Goal: Communication & Community: Answer question/provide support

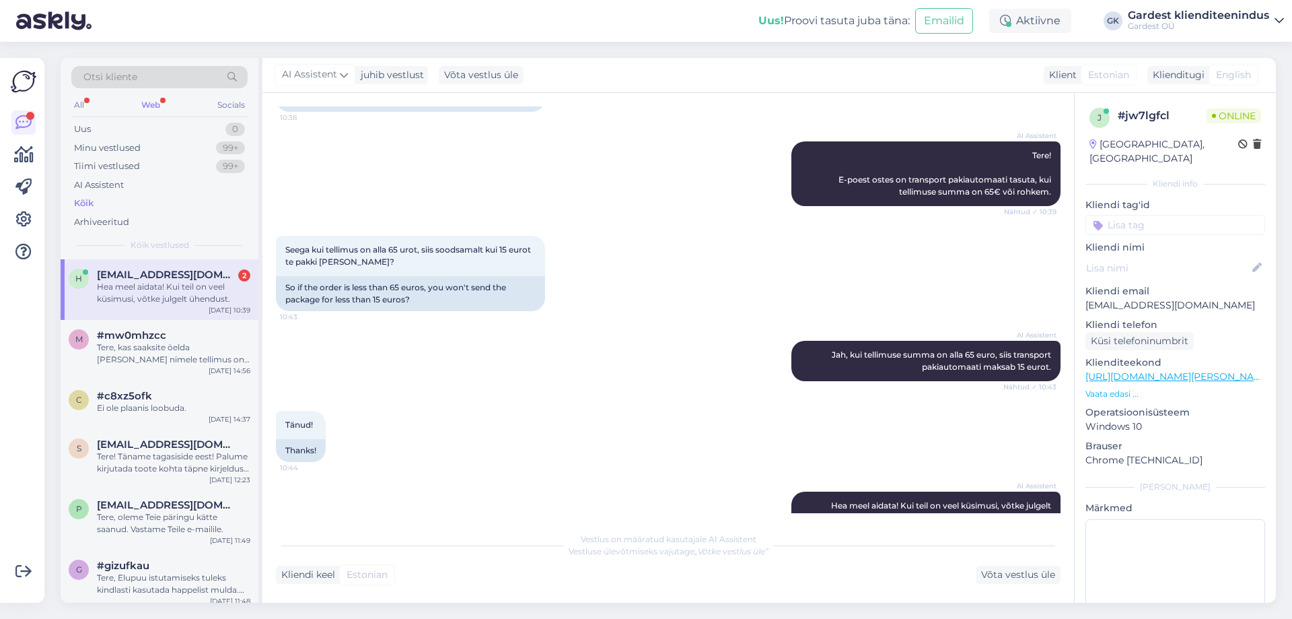
scroll to position [393, 0]
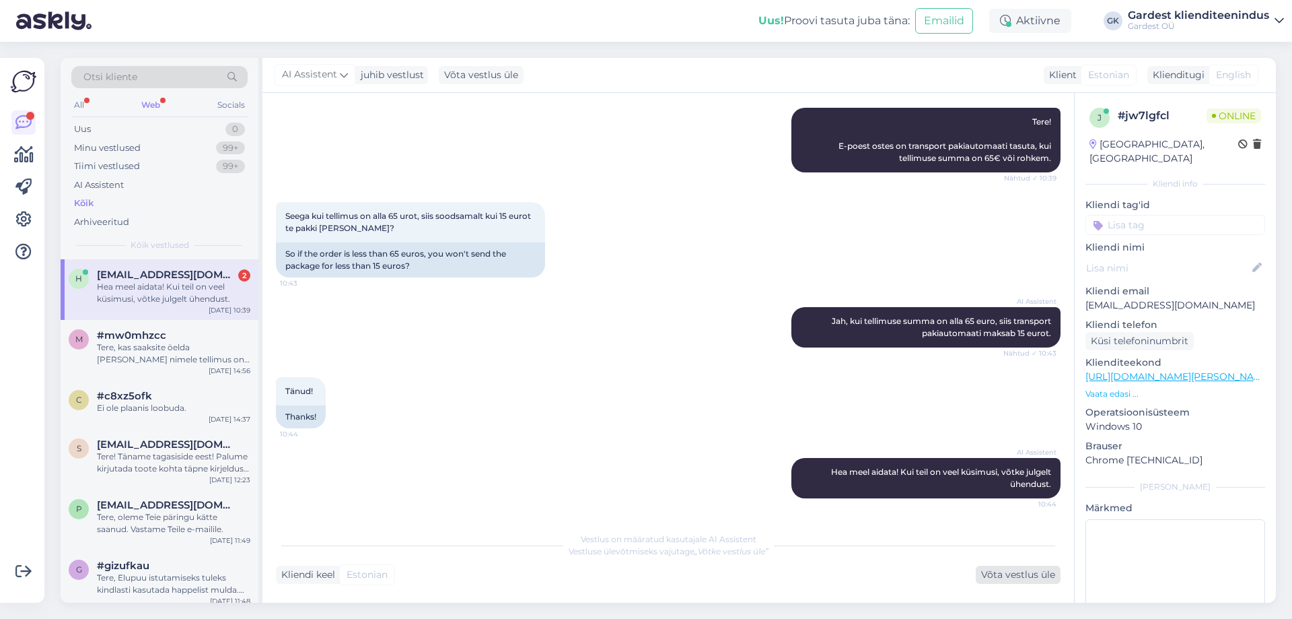
click at [1005, 576] on div "Võta vestlus üle" at bounding box center [1018, 574] width 85 height 18
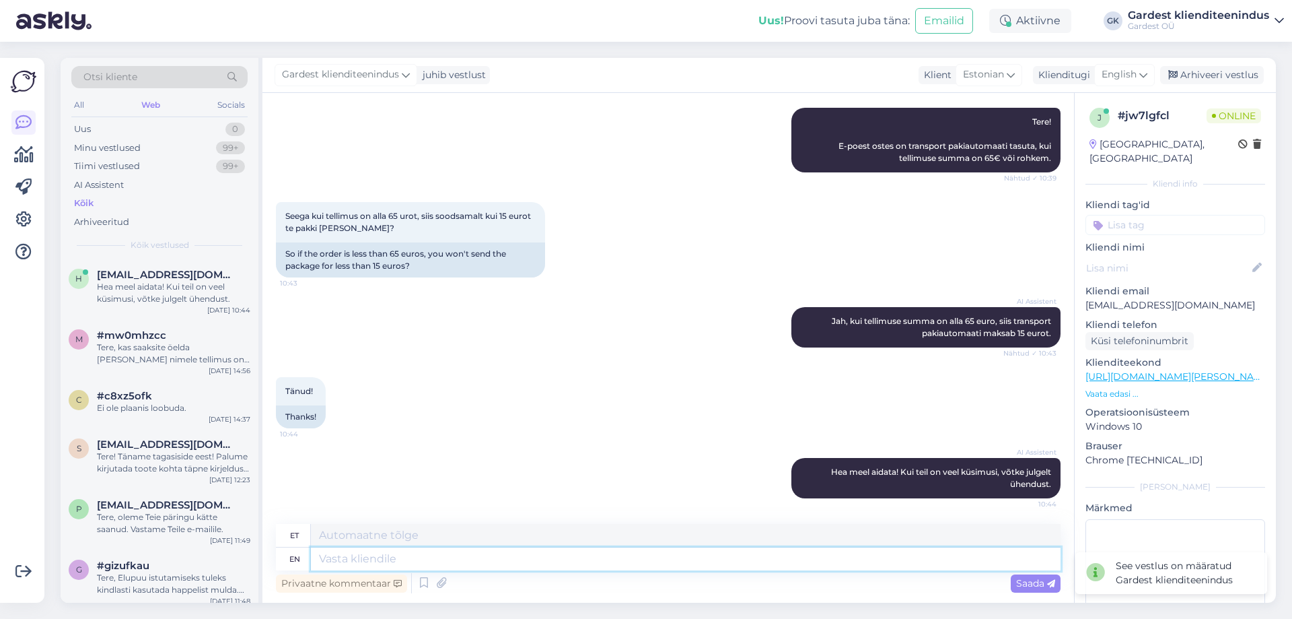
click at [398, 560] on textarea at bounding box center [686, 558] width 750 height 23
click at [1106, 74] on span "English" at bounding box center [1119, 74] width 35 height 15
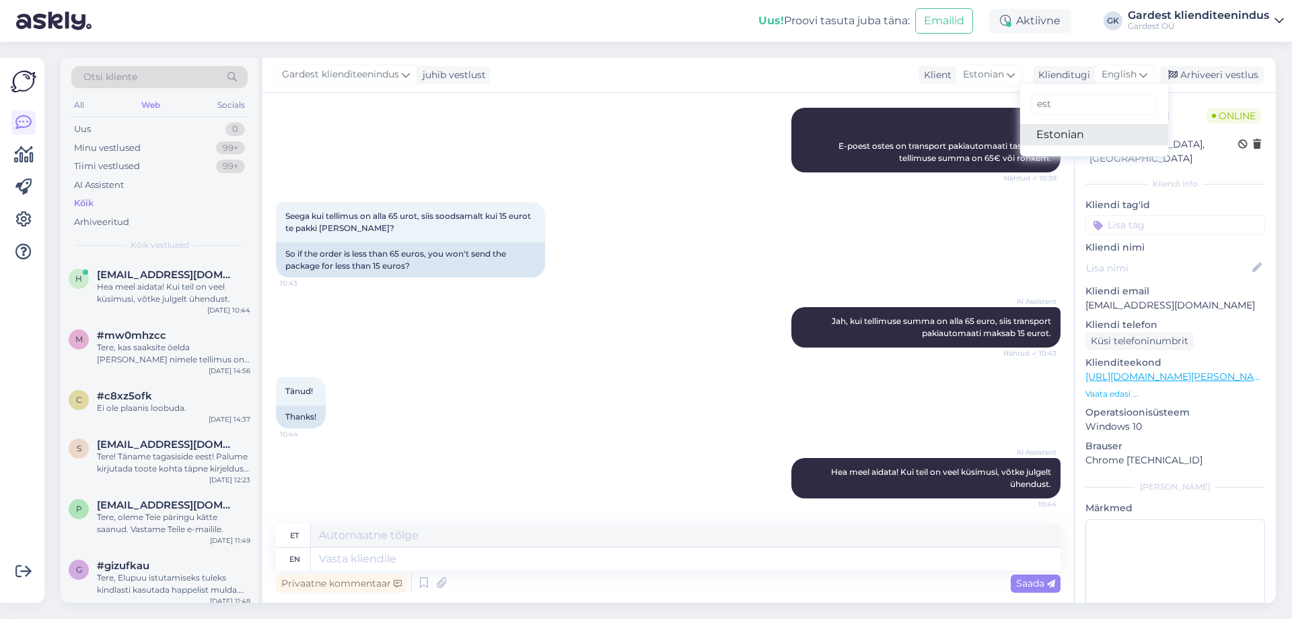
type input "est"
click at [1062, 137] on link "Estonian" at bounding box center [1095, 135] width 148 height 22
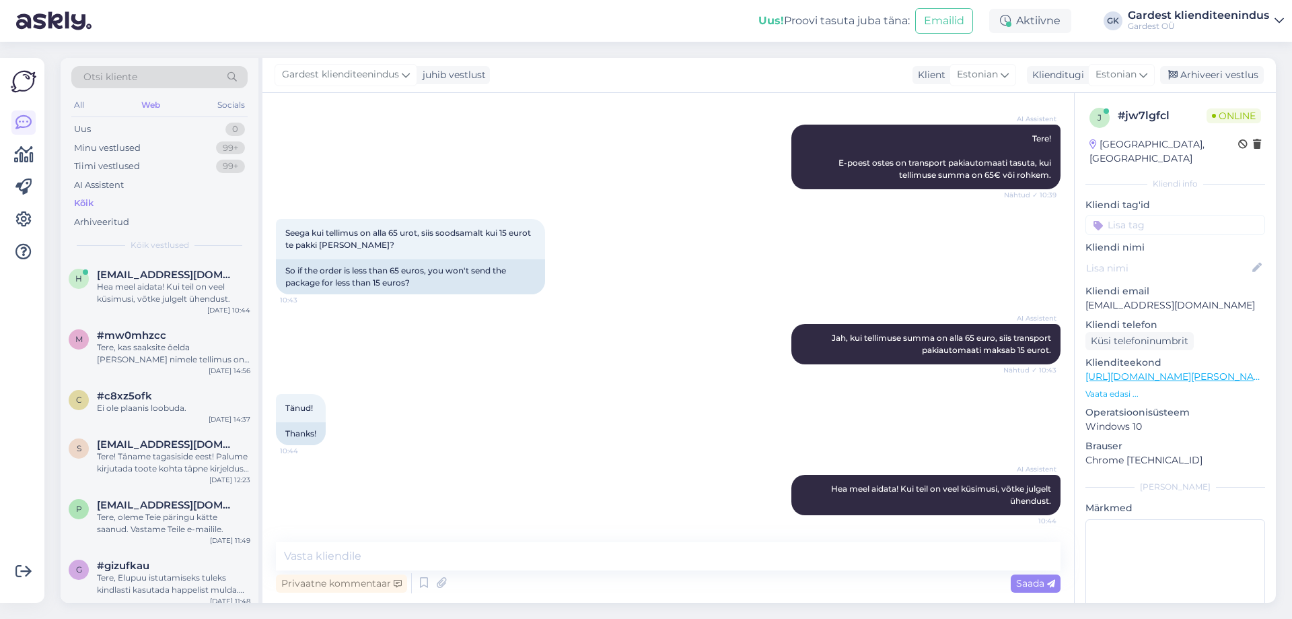
scroll to position [376, 0]
click at [507, 557] on textarea at bounding box center [668, 556] width 785 height 28
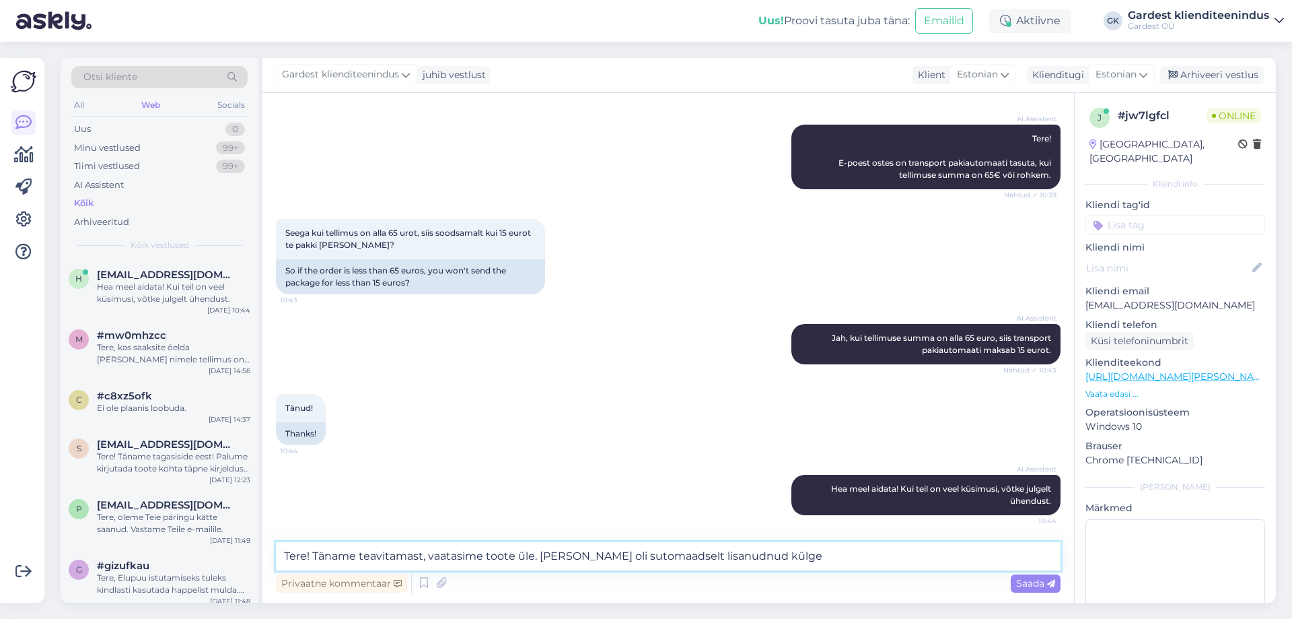
click at [595, 556] on textarea "Tere! Täname teavitamast, vaatasime toote üle. [PERSON_NAME] oli sutomaadselt l…" at bounding box center [668, 556] width 785 height 28
click at [785, 555] on textarea "Tere! Täname teavitamast, vaatasime toote üle. [PERSON_NAME] oli automaadselt l…" at bounding box center [668, 556] width 785 height 28
click at [697, 554] on textarea "Tere! Täname teavitamast, vaatasime toote üle. [PERSON_NAME] oli automaadselt l…" at bounding box center [668, 556] width 785 height 28
click at [644, 553] on textarea "Tere! Täname teavitamast, vaatasime toote üle. Tootel oli automaadselt lisandun…" at bounding box center [668, 556] width 785 height 28
click at [924, 552] on textarea "Tere! Täname teavitamast, vaatasime toote üle. [PERSON_NAME] oli automaatselt l…" at bounding box center [668, 556] width 785 height 28
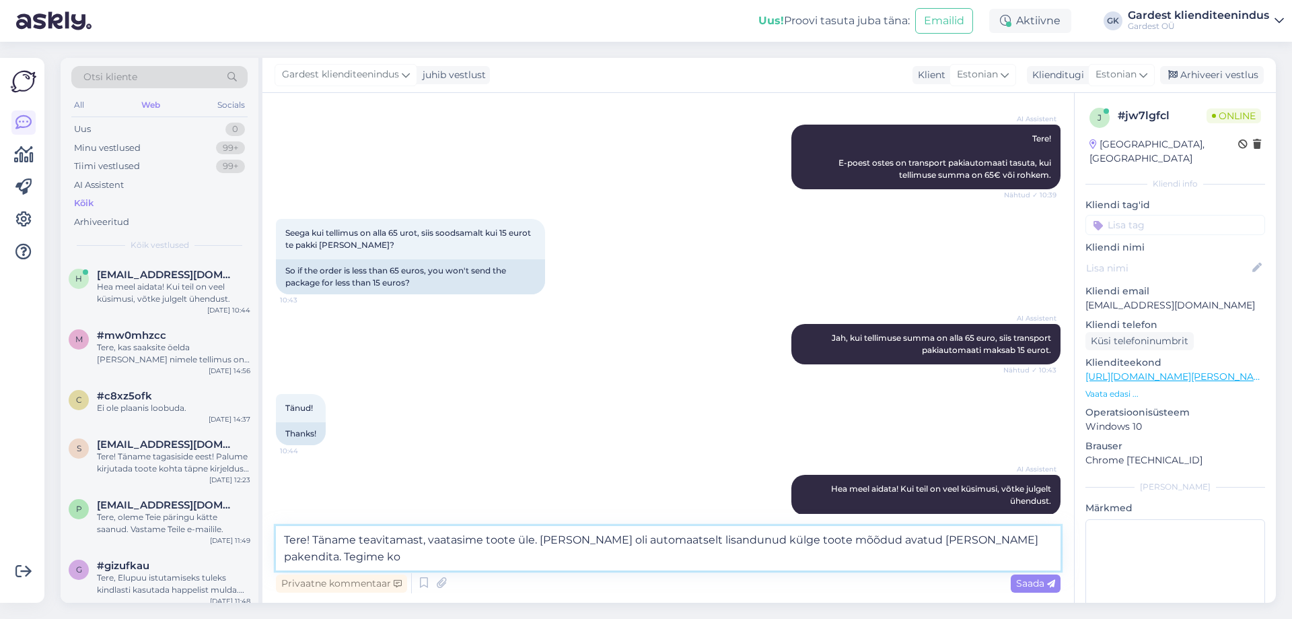
scroll to position [392, 0]
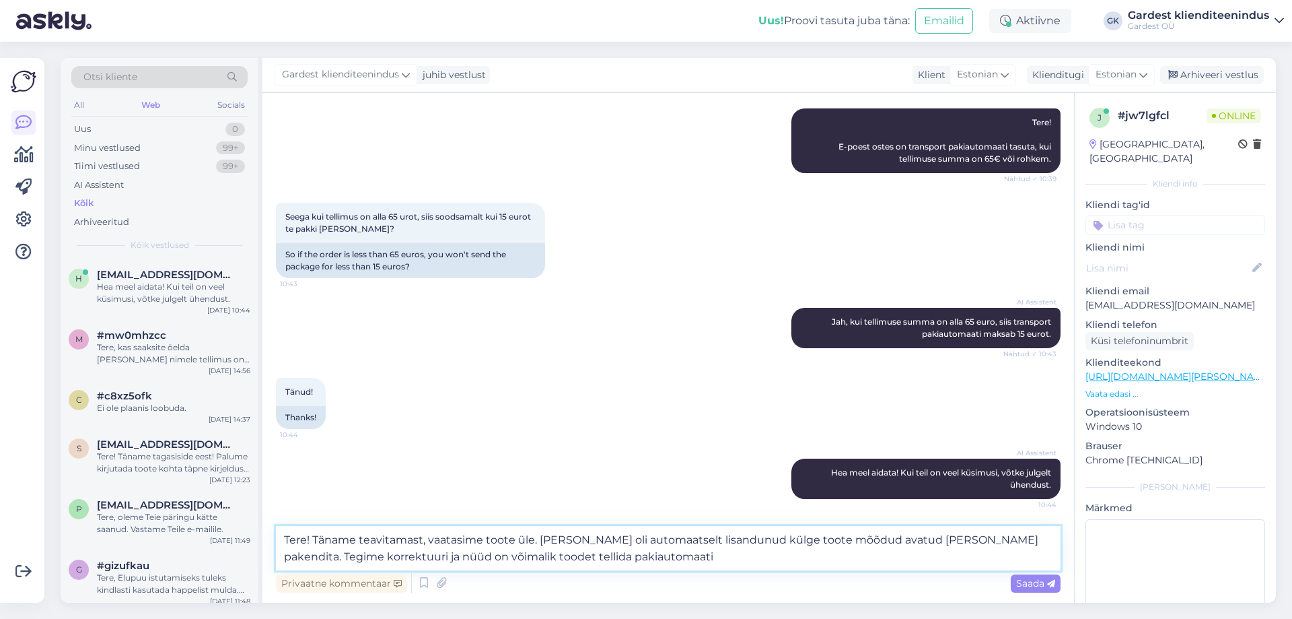
type textarea "Tere! Täname teavitamast, vaatasime toote üle. [PERSON_NAME] oli automaatselt l…"
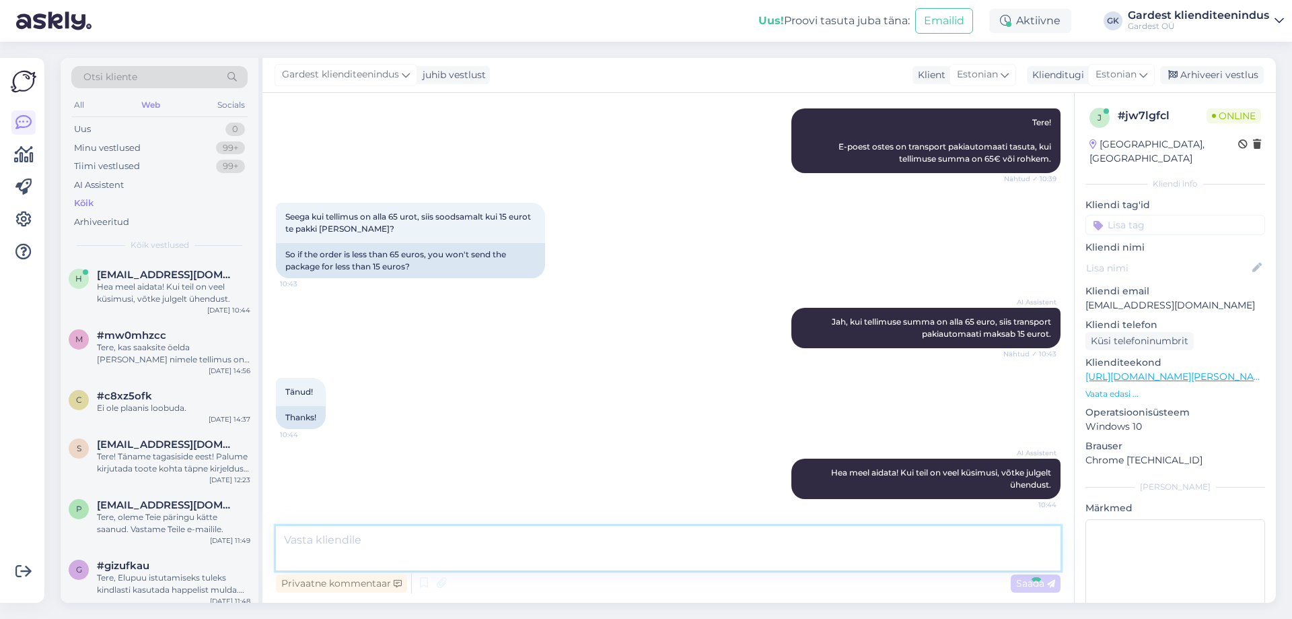
scroll to position [471, 0]
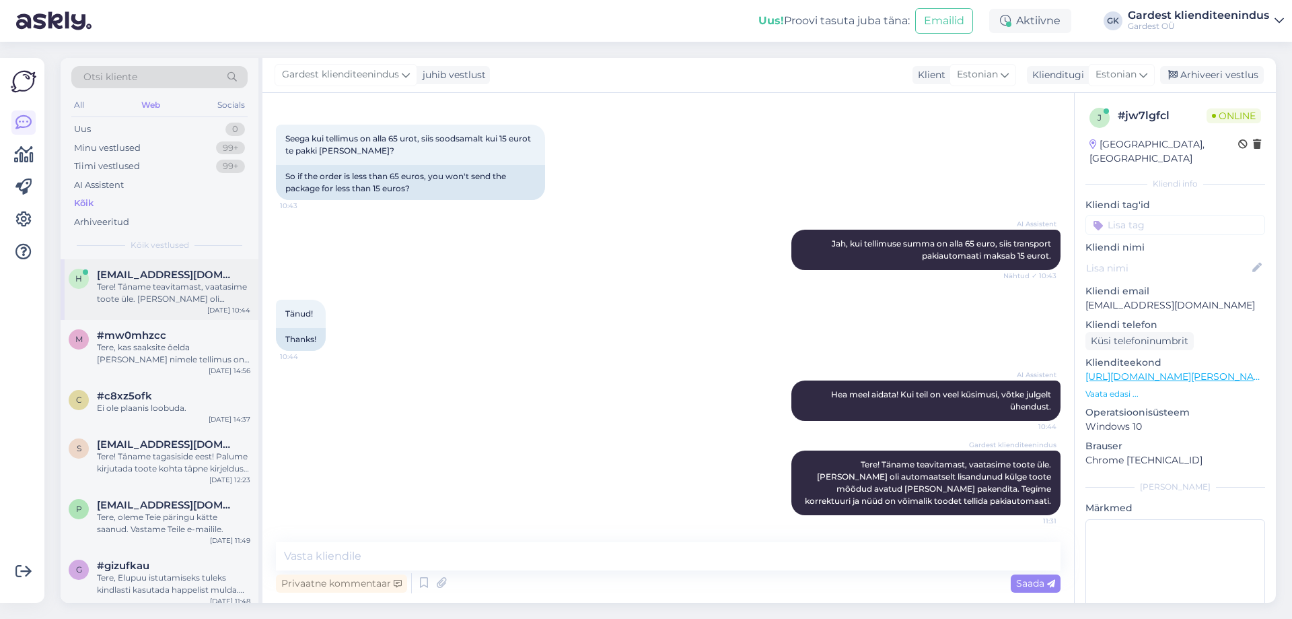
click at [147, 287] on div "Tere! Täname teavitamast, vaatasime toote üle. [PERSON_NAME] oli automaatselt l…" at bounding box center [173, 293] width 153 height 24
click at [138, 350] on div "Tere, kas saaksite öelda [PERSON_NAME] nimele tellimus on tehtud?" at bounding box center [173, 353] width 153 height 24
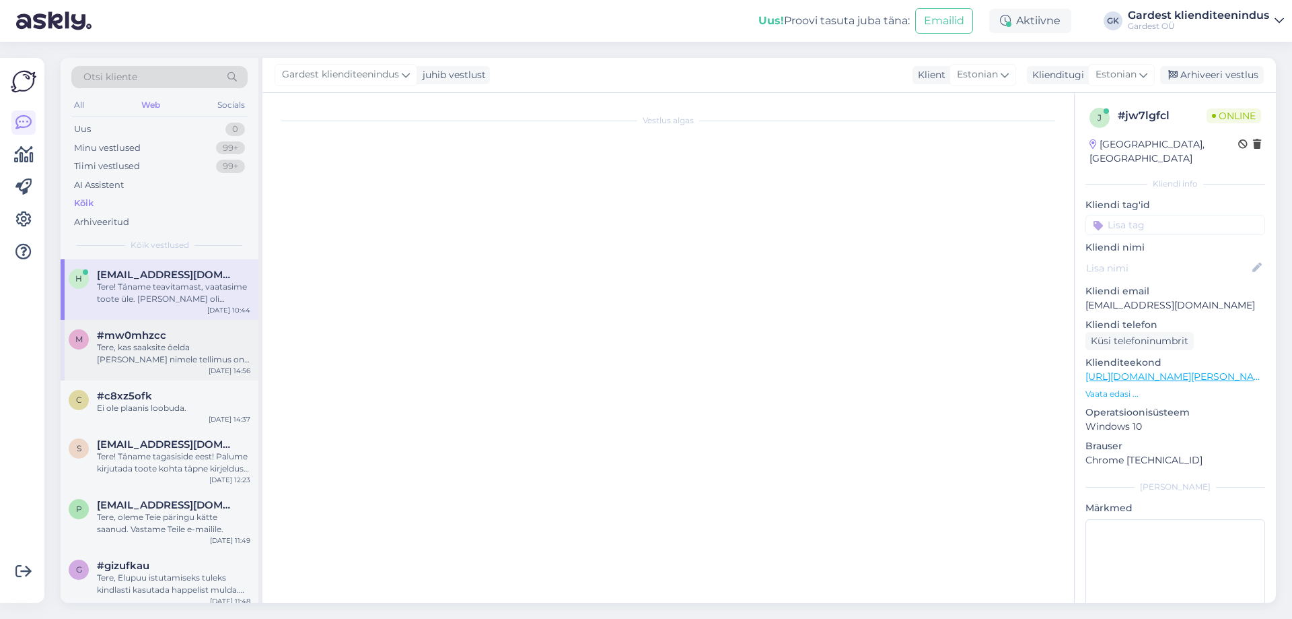
scroll to position [227, 0]
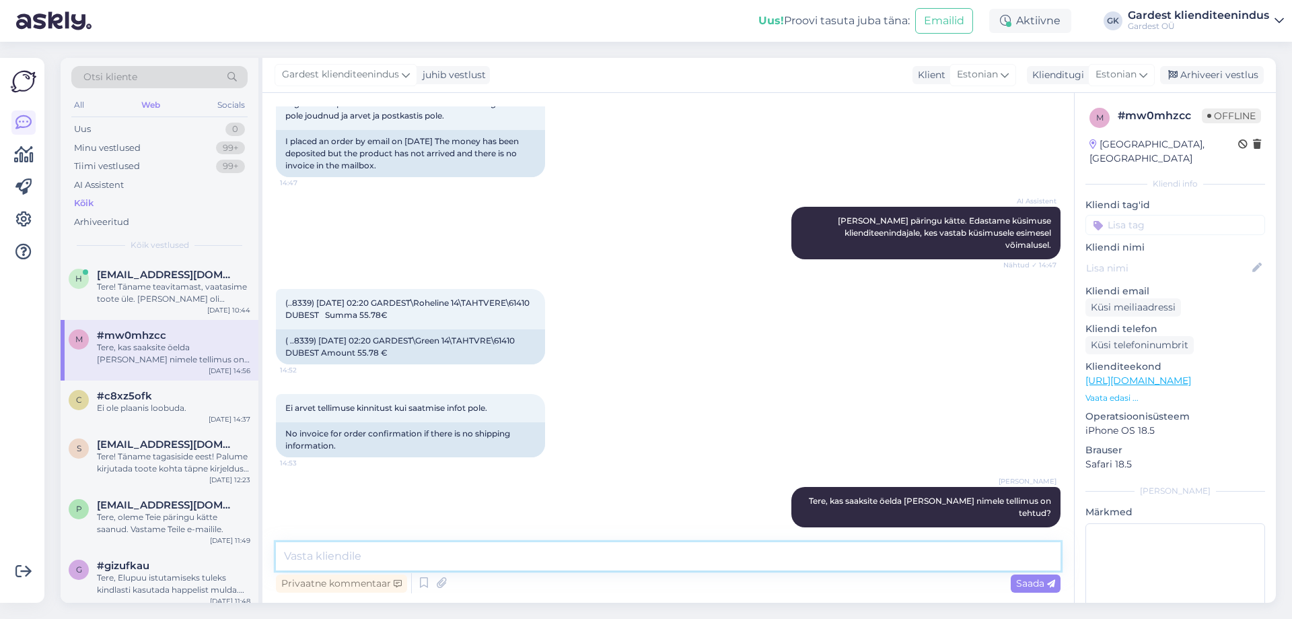
click at [529, 549] on textarea at bounding box center [668, 556] width 785 height 28
type textarea "Tere! Kas Teie tellimus oli vormistatud pakiautomaati tarnimisega? Kuidas on te…"
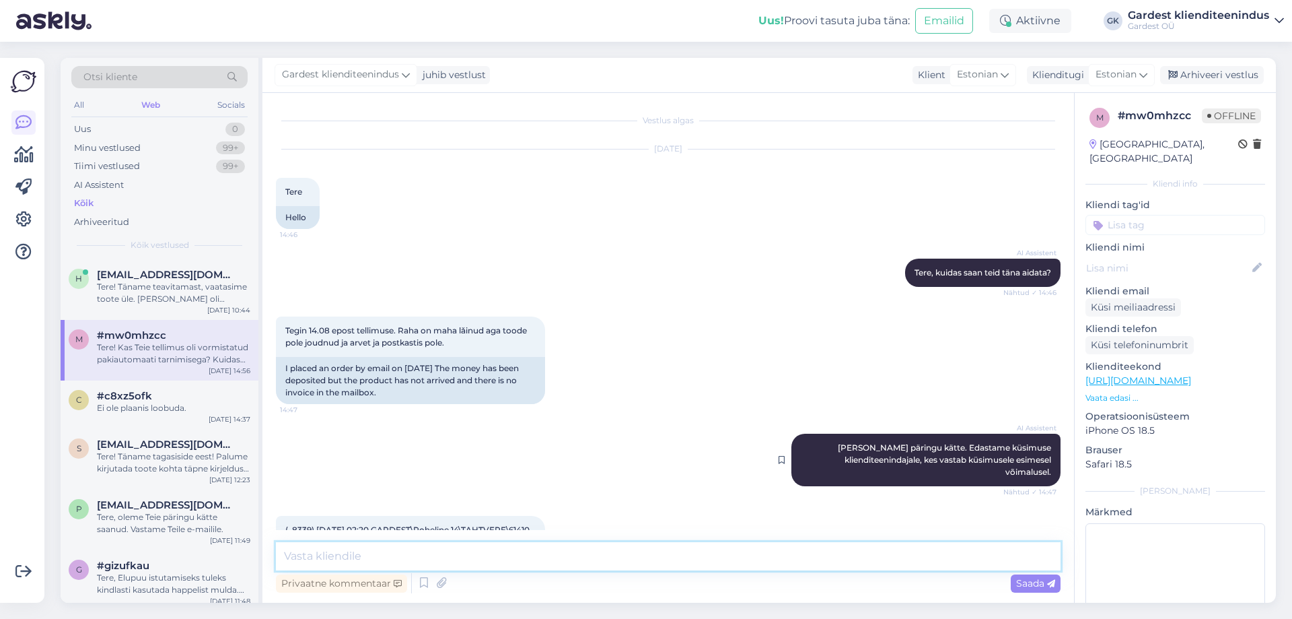
scroll to position [325, 0]
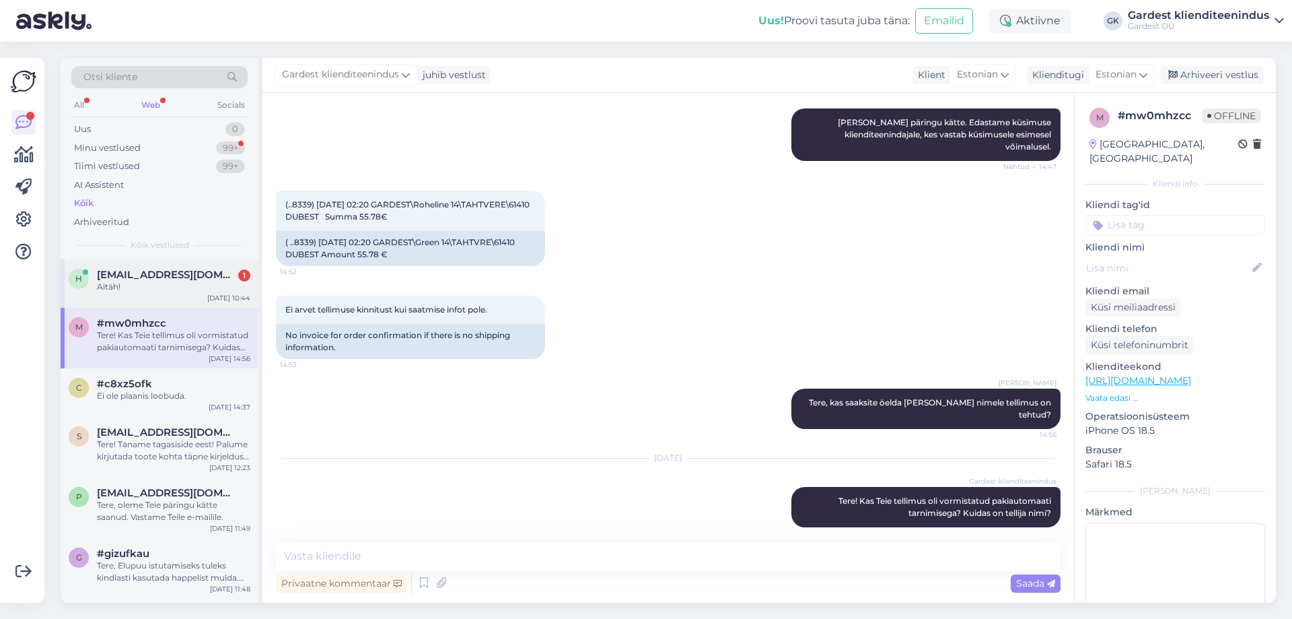
click at [153, 283] on div "Aitäh!" at bounding box center [173, 287] width 153 height 12
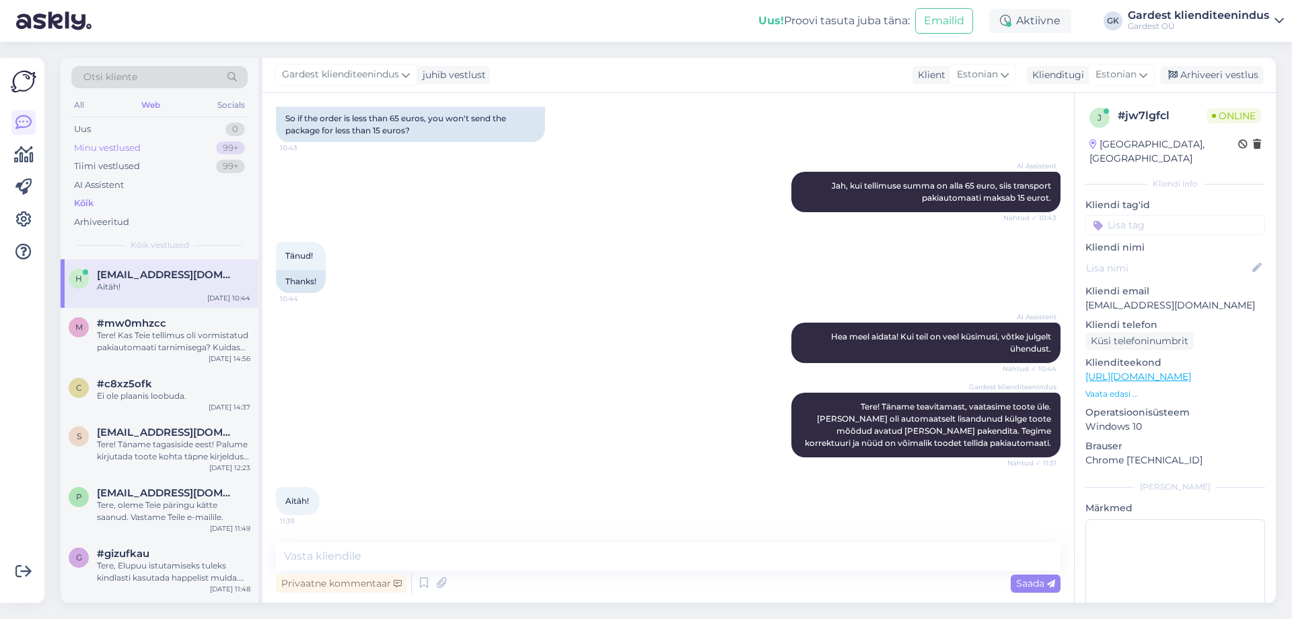
click at [136, 152] on div "Minu vestlused" at bounding box center [107, 147] width 67 height 13
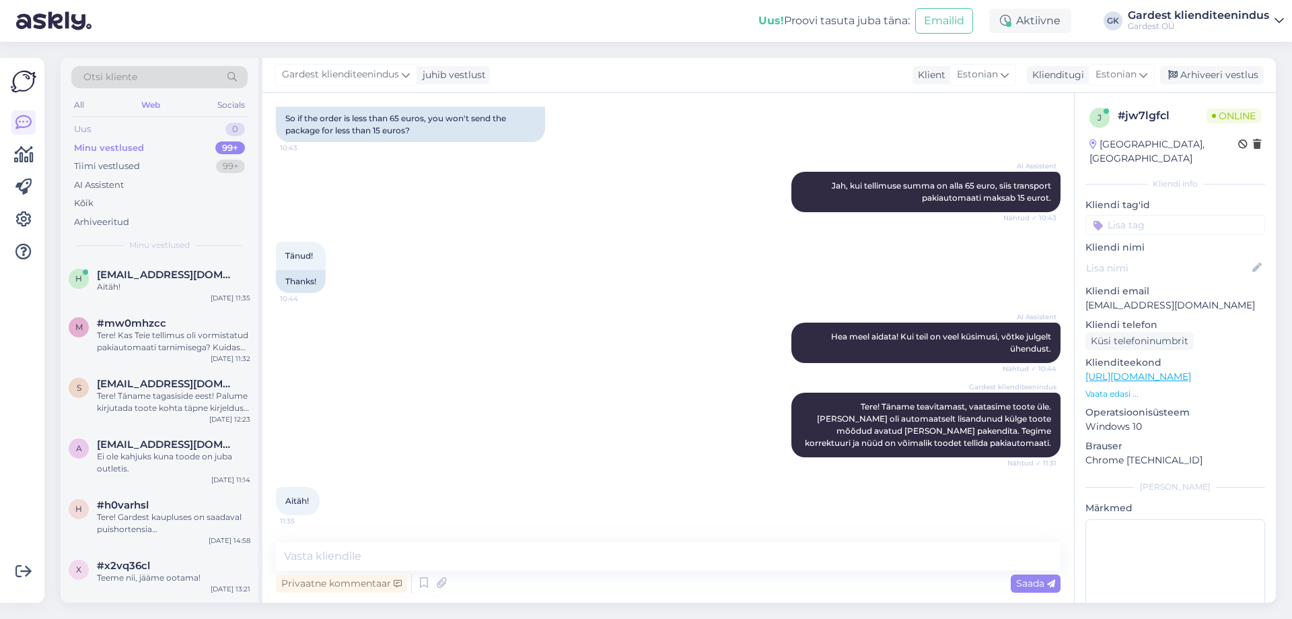
click at [134, 124] on div "Uus 0" at bounding box center [159, 129] width 176 height 19
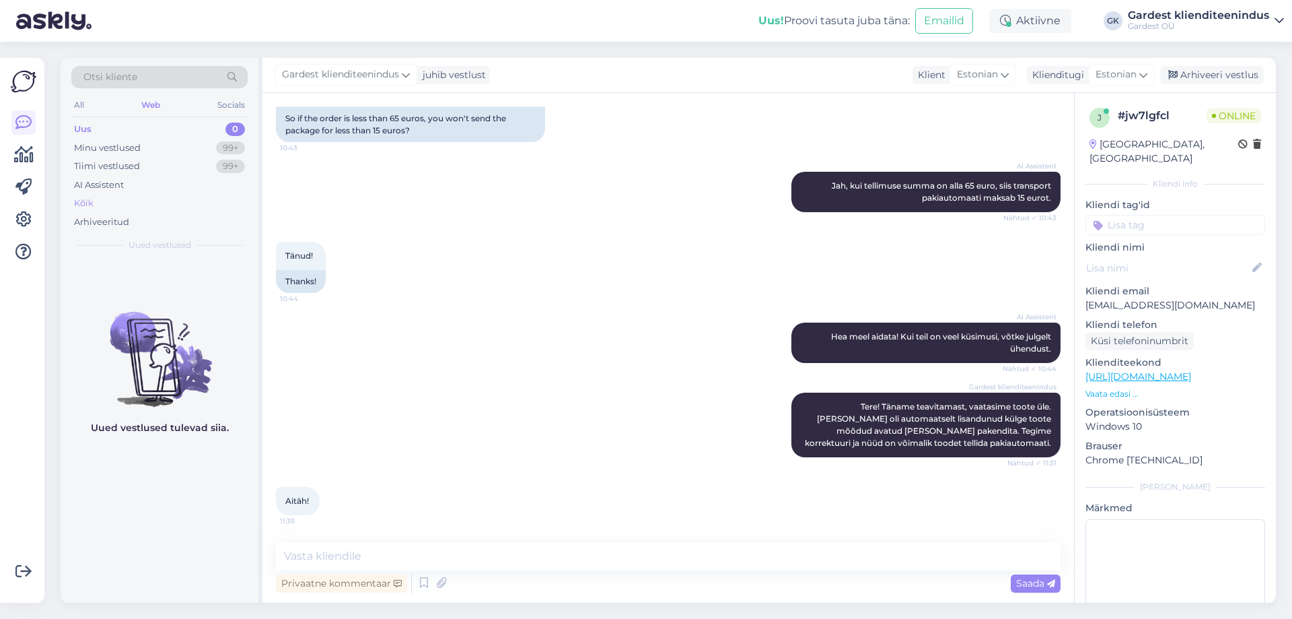
click at [103, 195] on div "Kõik" at bounding box center [159, 203] width 176 height 19
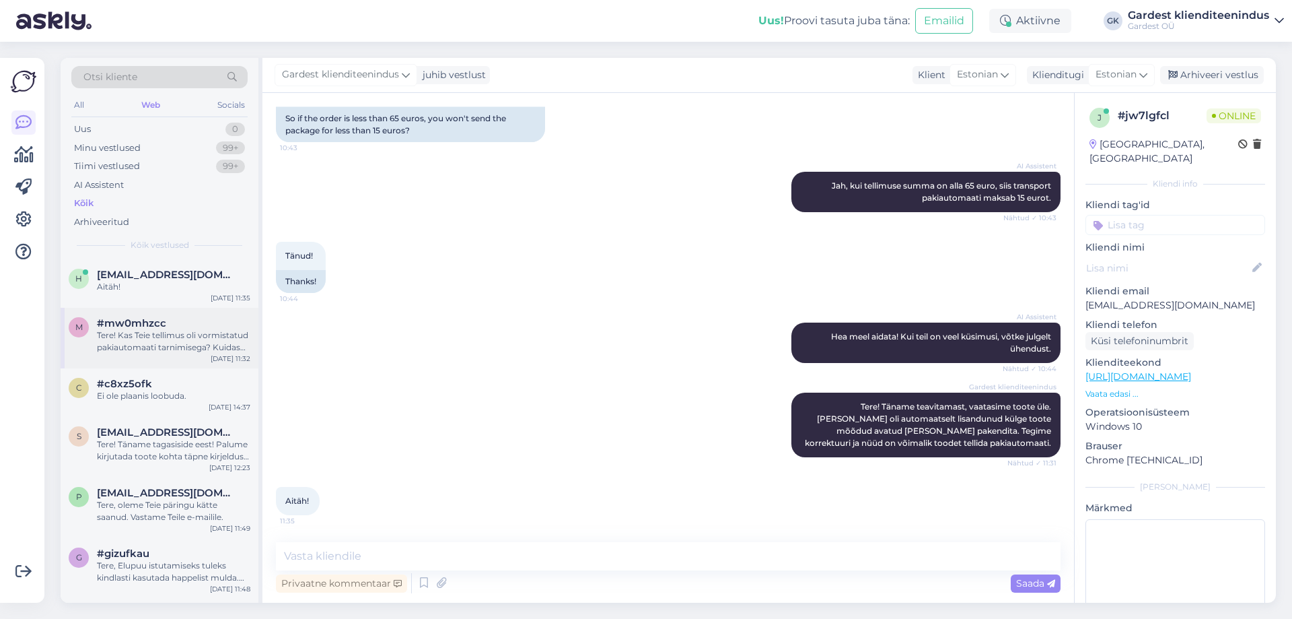
click at [178, 337] on div "Tere! Kas Teie tellimus oli vormistatud pakiautomaati tarnimisega? Kuidas on te…" at bounding box center [173, 341] width 153 height 24
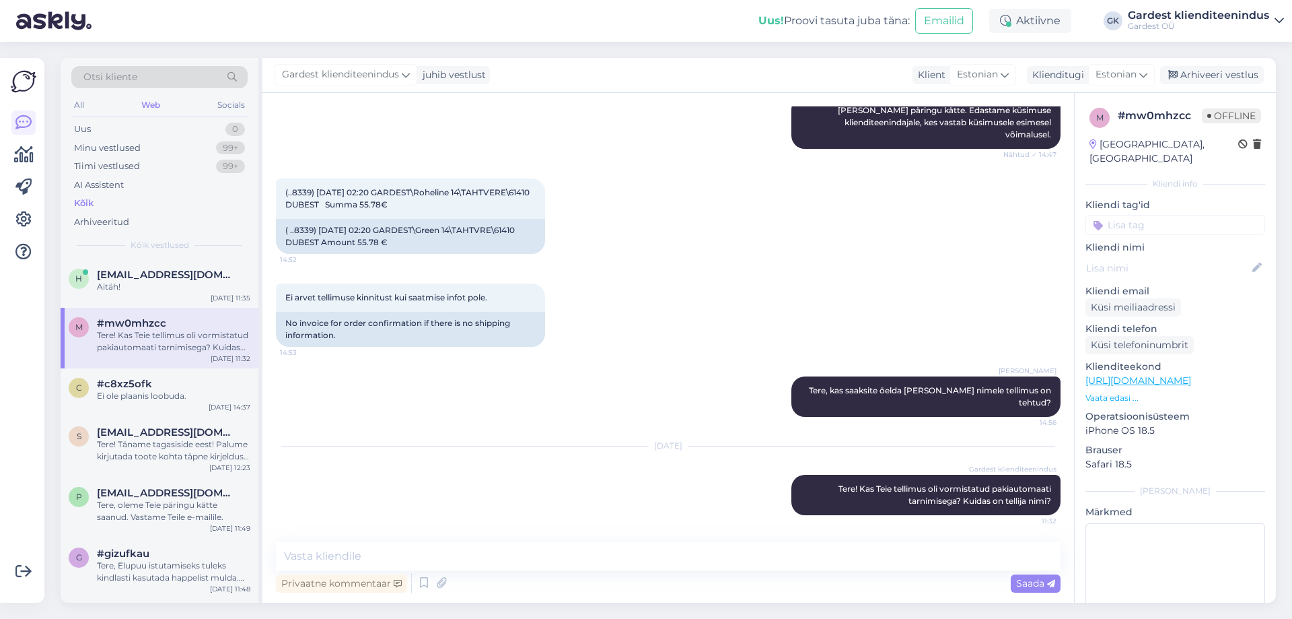
scroll to position [325, 0]
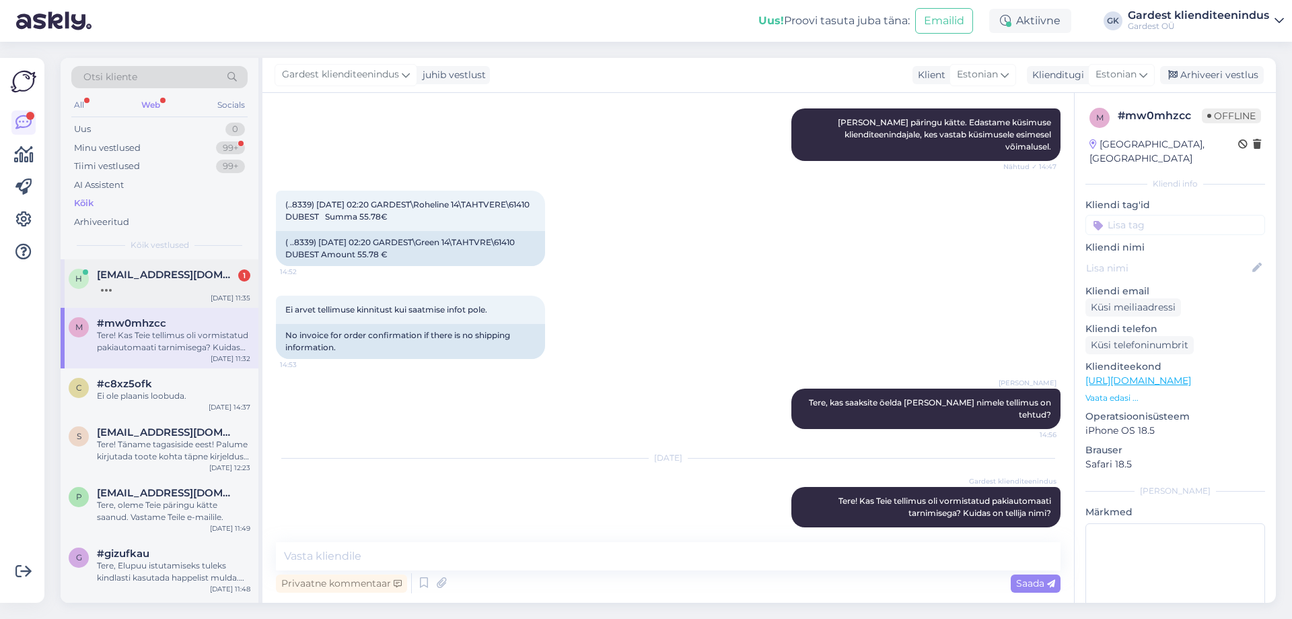
click at [155, 286] on div at bounding box center [173, 287] width 153 height 12
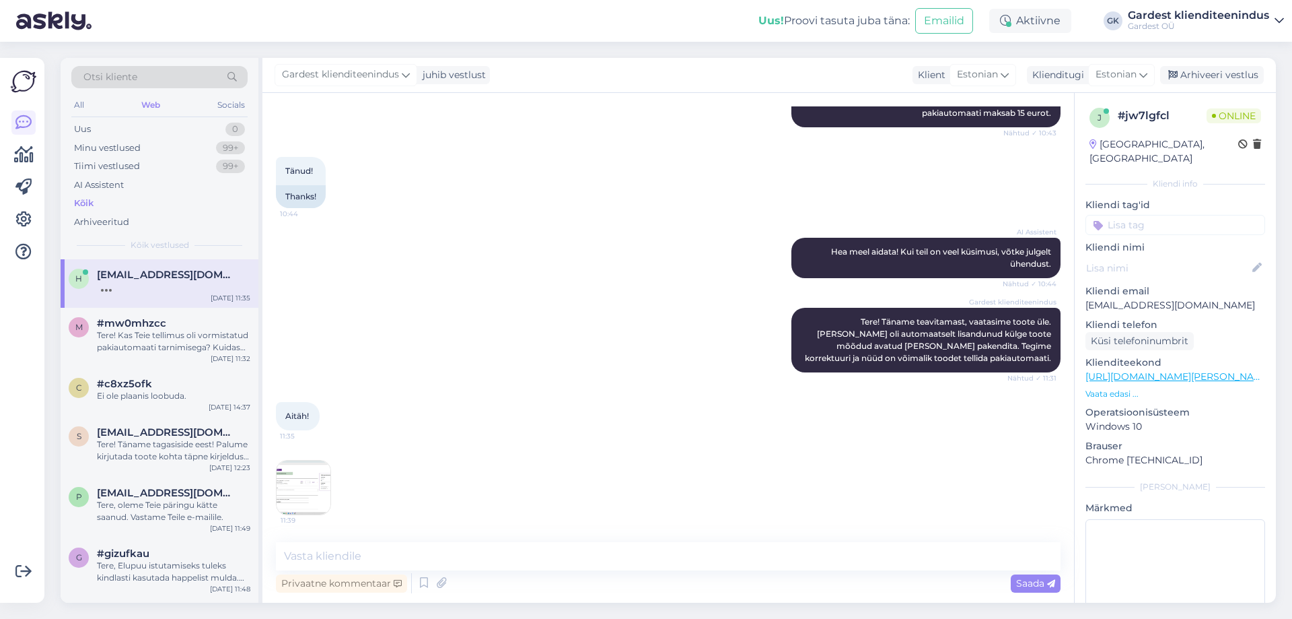
click at [284, 479] on img at bounding box center [304, 487] width 54 height 54
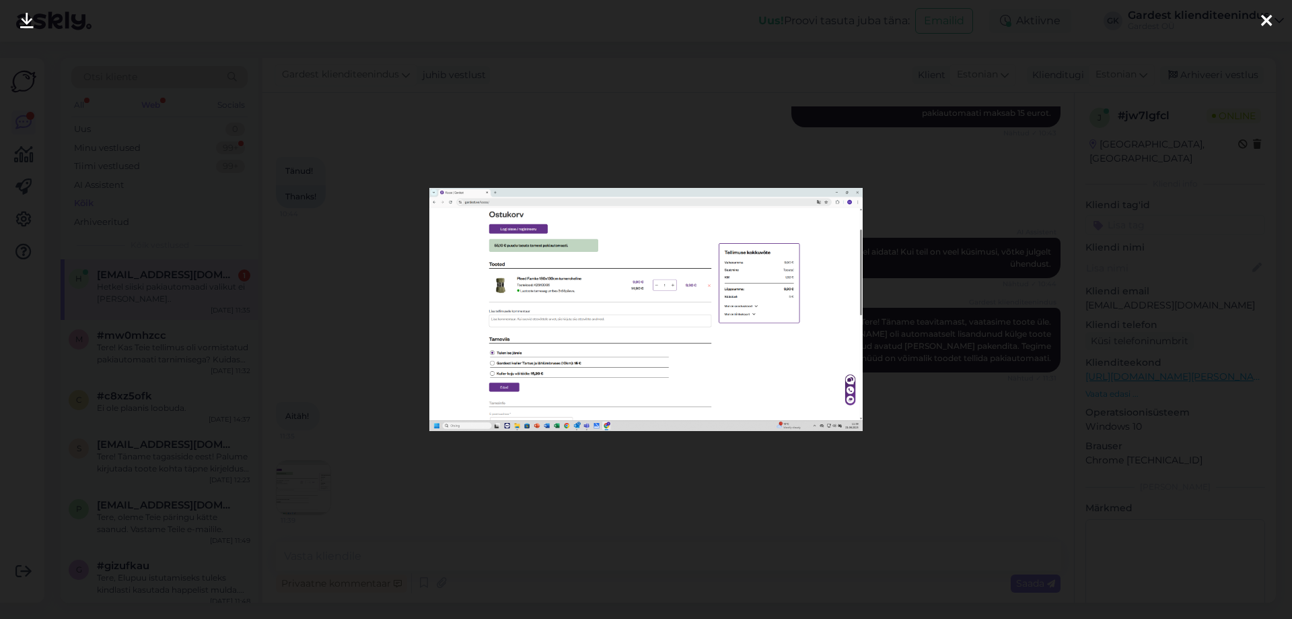
scroll to position [671, 0]
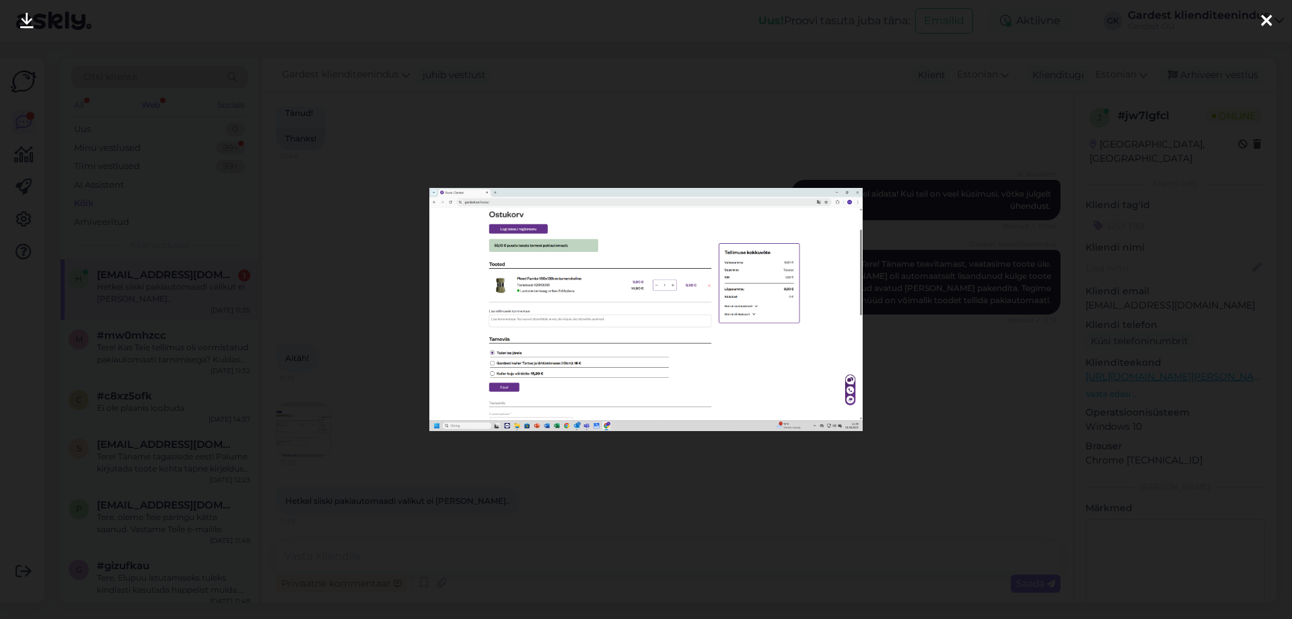
click at [1272, 24] on icon at bounding box center [1267, 22] width 11 height 18
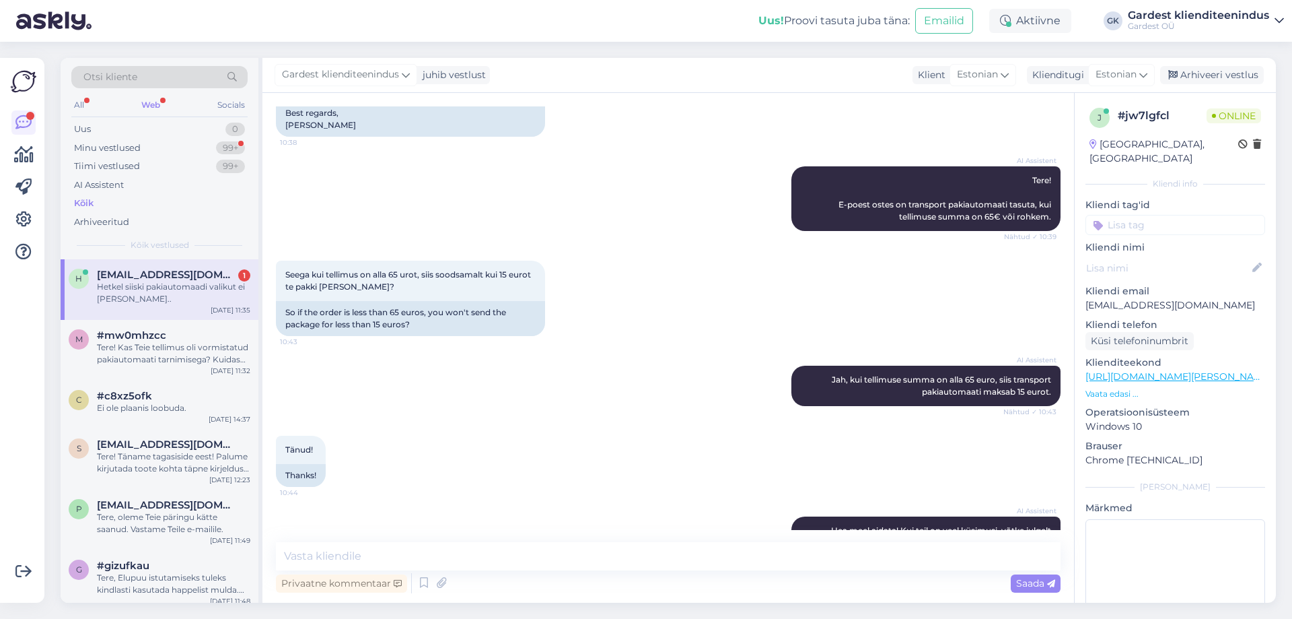
scroll to position [0, 0]
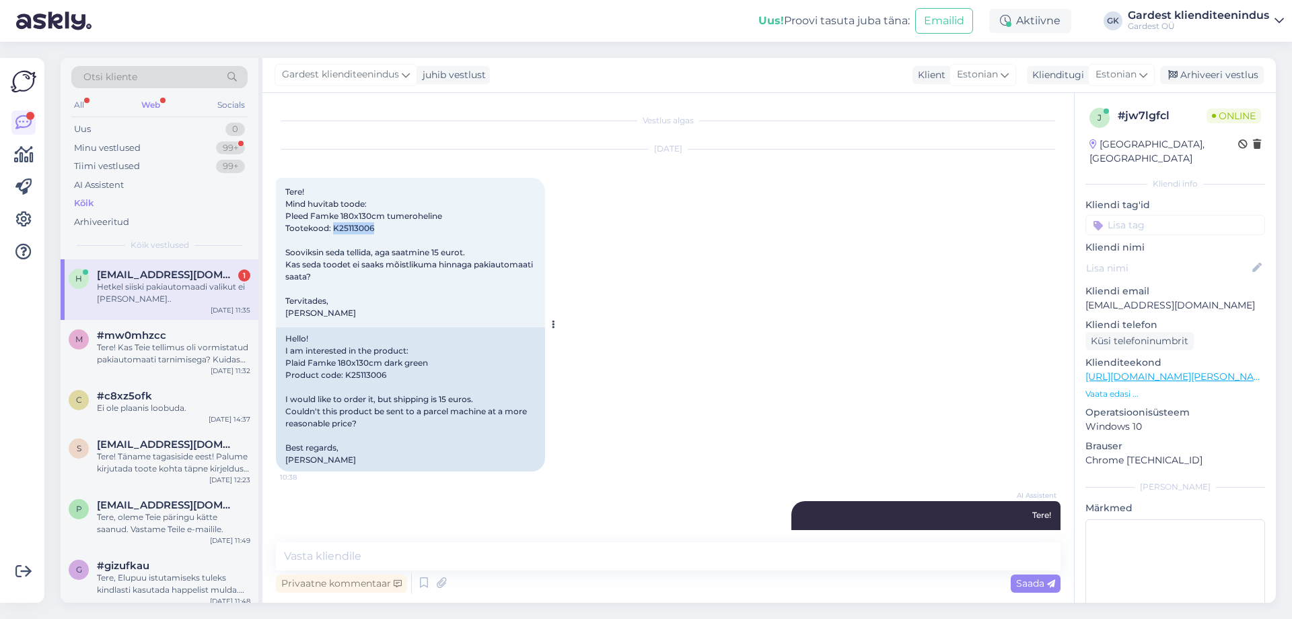
drag, startPoint x: 376, startPoint y: 232, endPoint x: 333, endPoint y: 232, distance: 42.4
click at [333, 232] on div "Tere! Mind huvitab toode: Pleed Famke 180x130cm tumeroheline Tootekood: K251130…" at bounding box center [410, 252] width 269 height 149
copy span "K25113006"
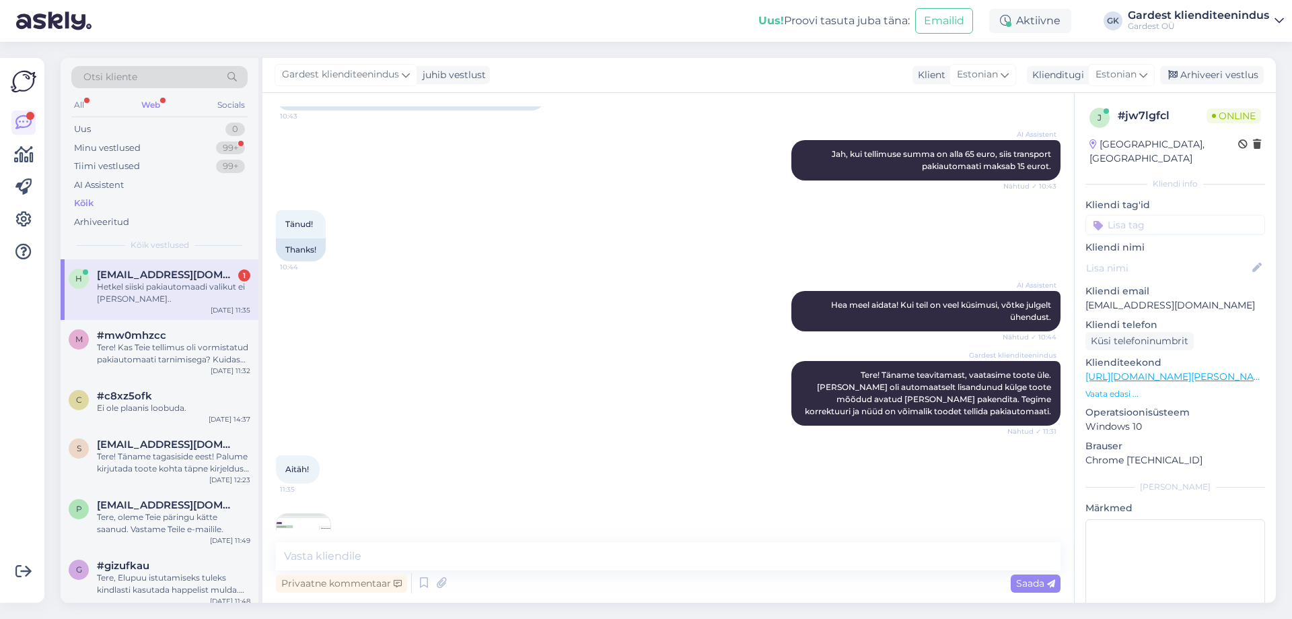
scroll to position [671, 0]
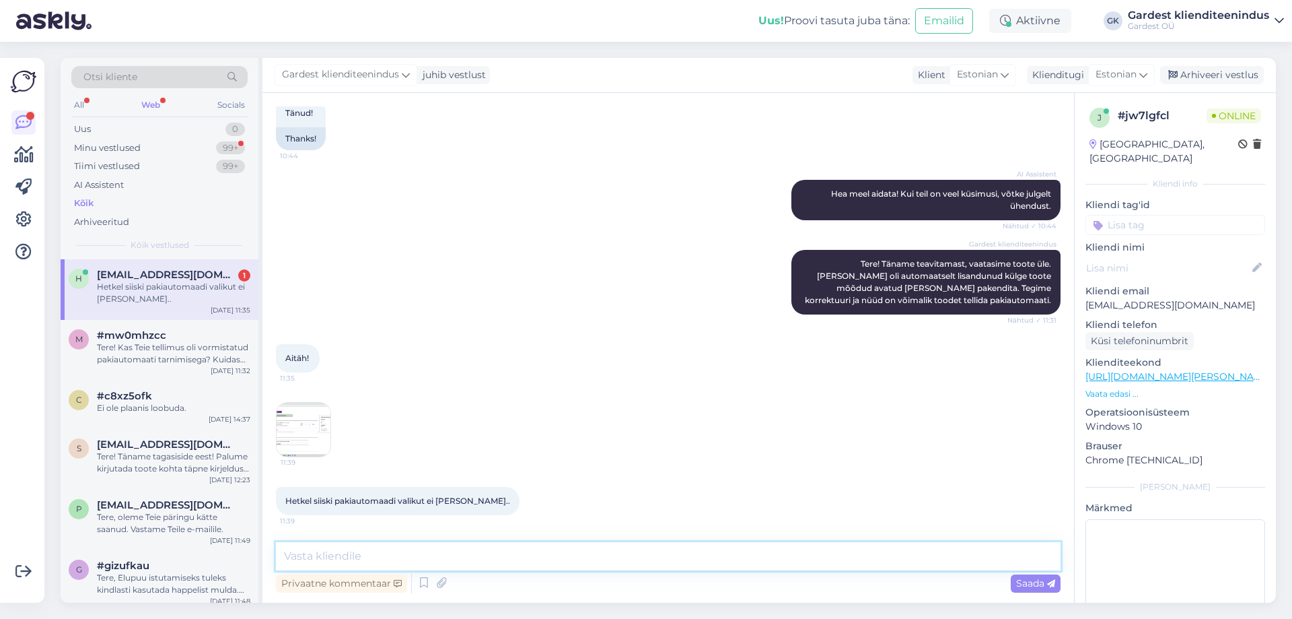
click at [422, 553] on textarea at bounding box center [668, 556] width 785 height 28
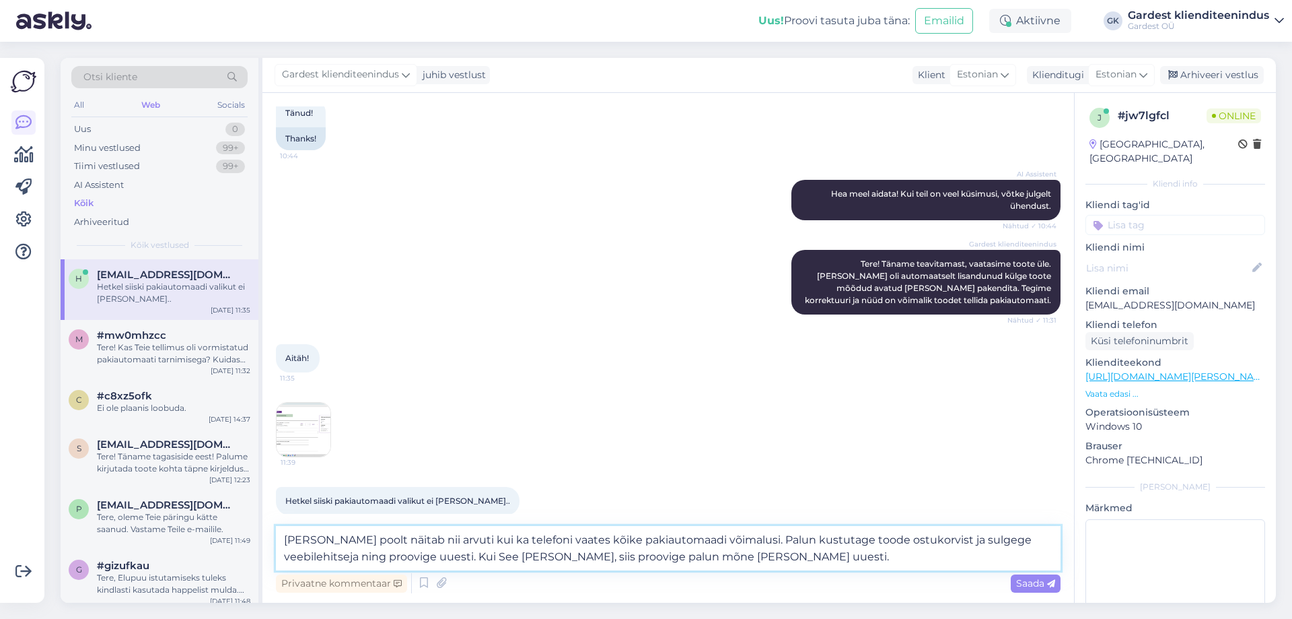
click at [430, 555] on textarea "[PERSON_NAME] poolt näitab nii arvuti kui ka telefoni vaates kõike pakiautomaad…" at bounding box center [668, 548] width 785 height 44
type textarea "[PERSON_NAME] poolt näitab nii arvuti kui ka telefoni vaates kõike pakiautomaad…"
click at [1040, 582] on span "Saada" at bounding box center [1035, 583] width 39 height 12
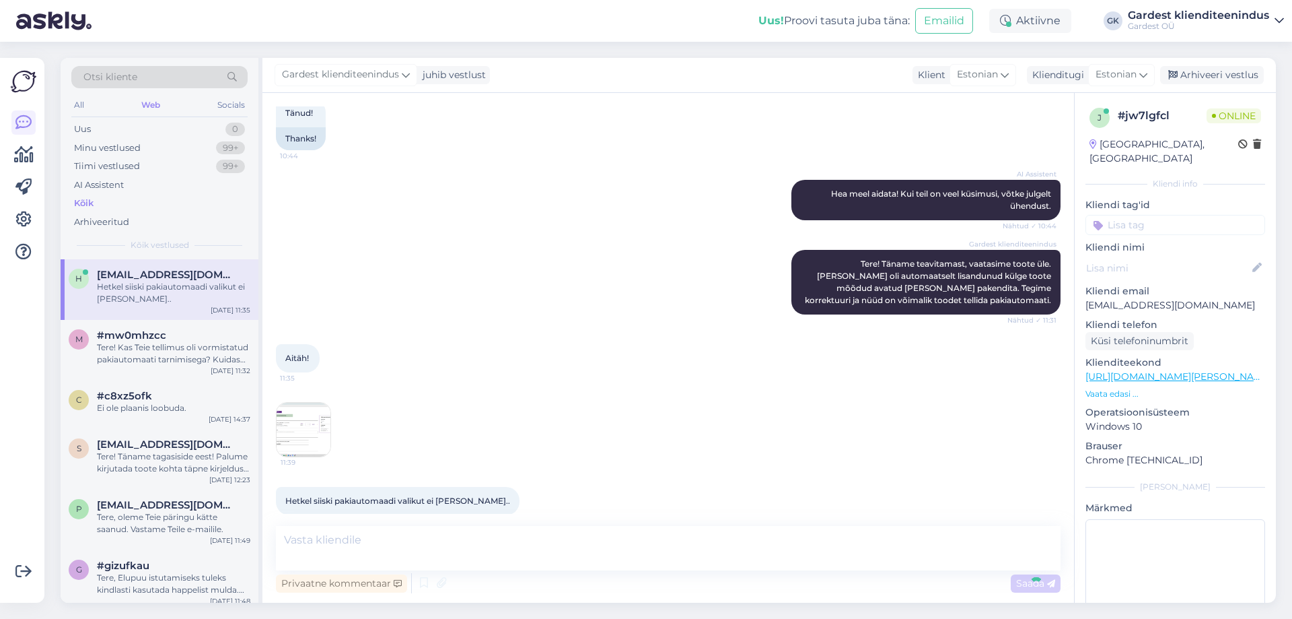
scroll to position [765, 0]
